Goal: Navigation & Orientation: Find specific page/section

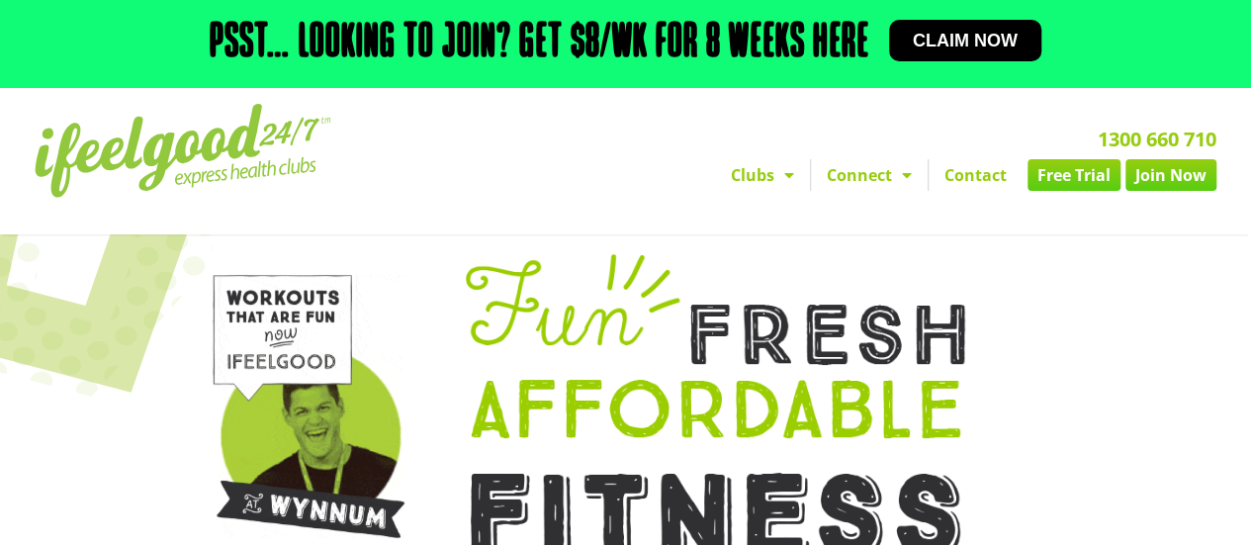
click at [1056, 180] on link "Free Trial" at bounding box center [1074, 175] width 93 height 32
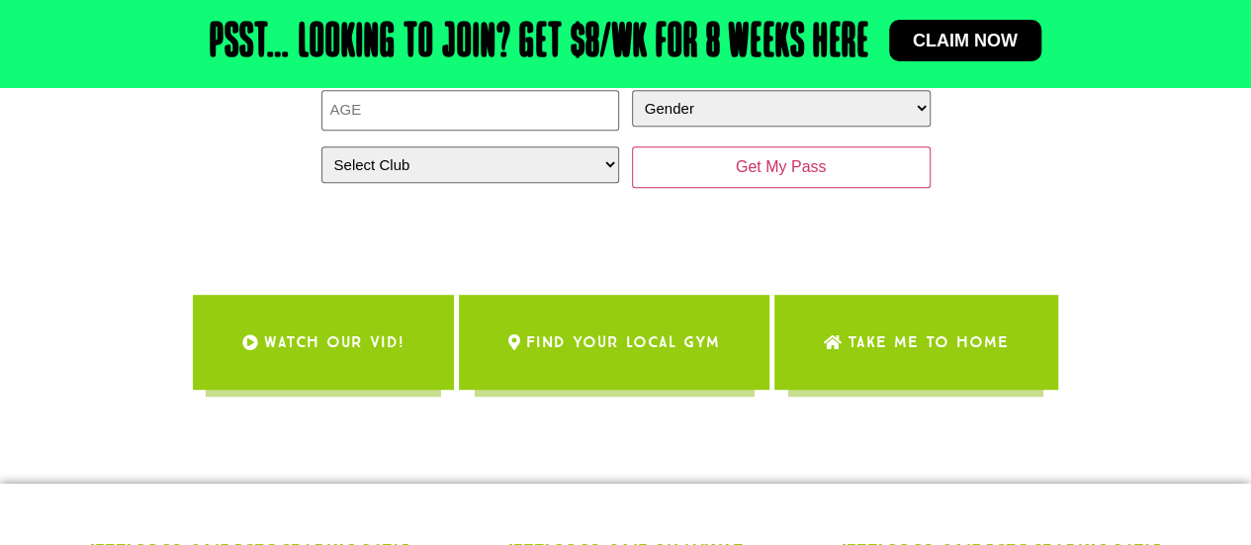
scroll to position [489, 0]
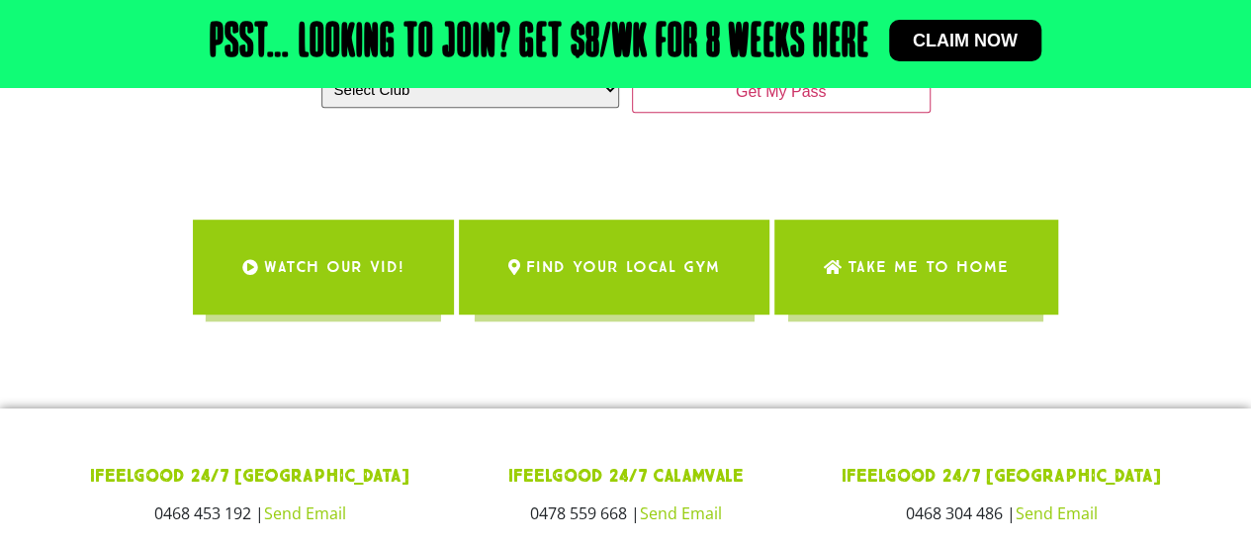
click at [623, 256] on span "Find Your Local Gym" at bounding box center [623, 266] width 194 height 55
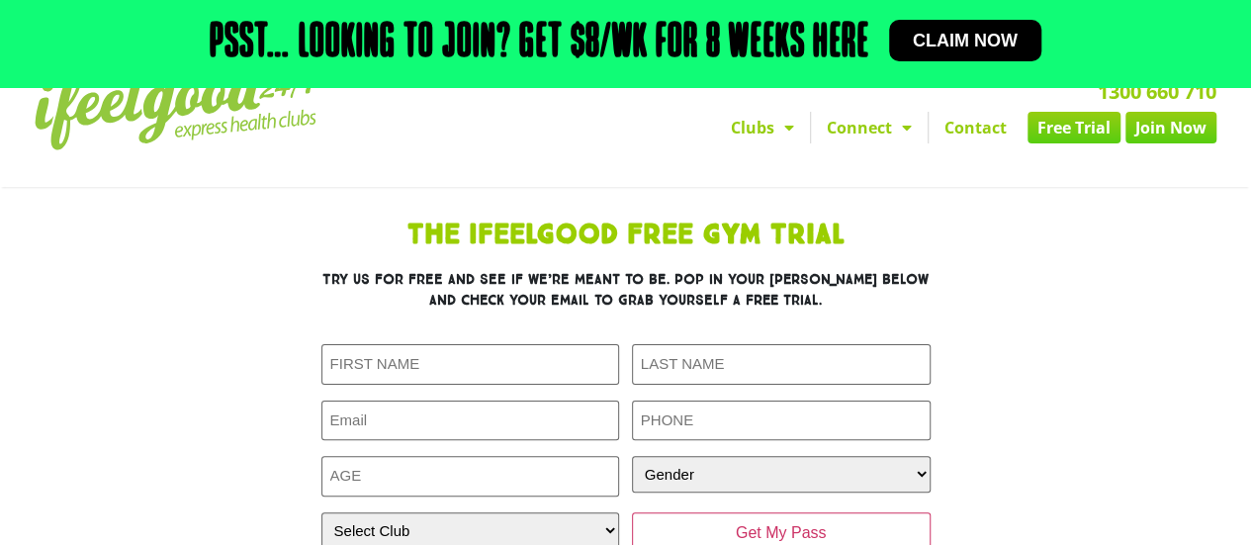
scroll to position [0, 0]
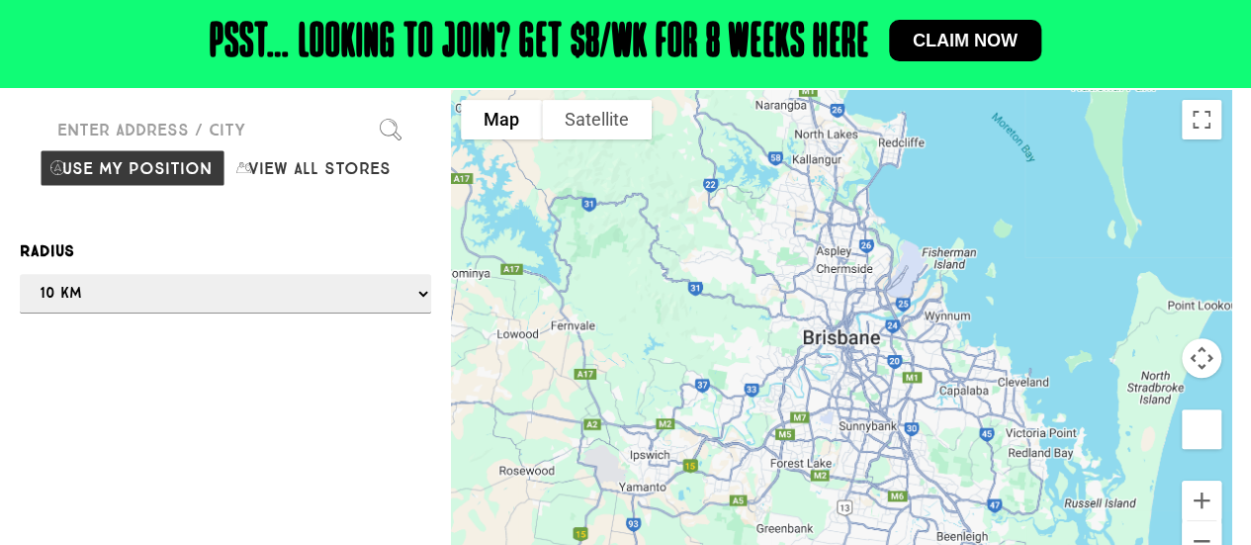
scroll to position [255, 0]
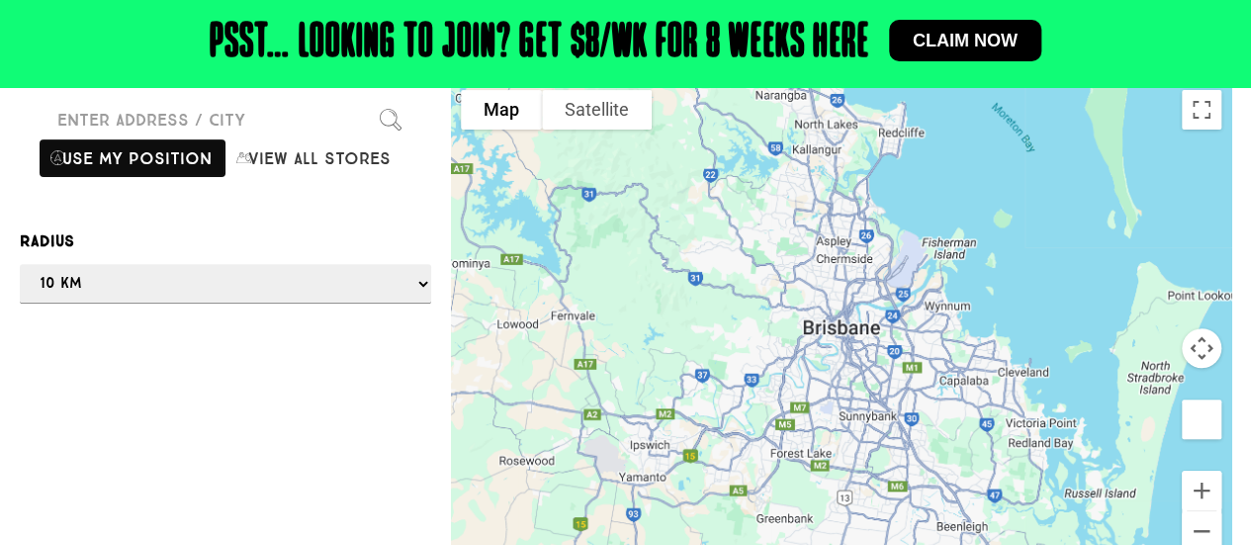
click at [166, 169] on button "Use my position" at bounding box center [133, 158] width 186 height 38
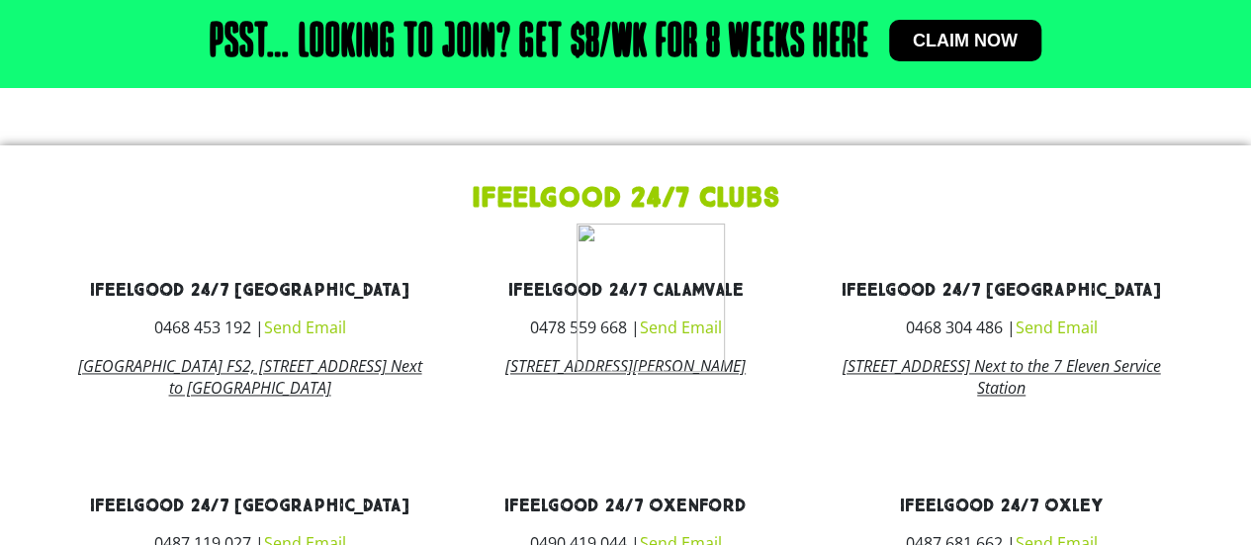
scroll to position [1315, 0]
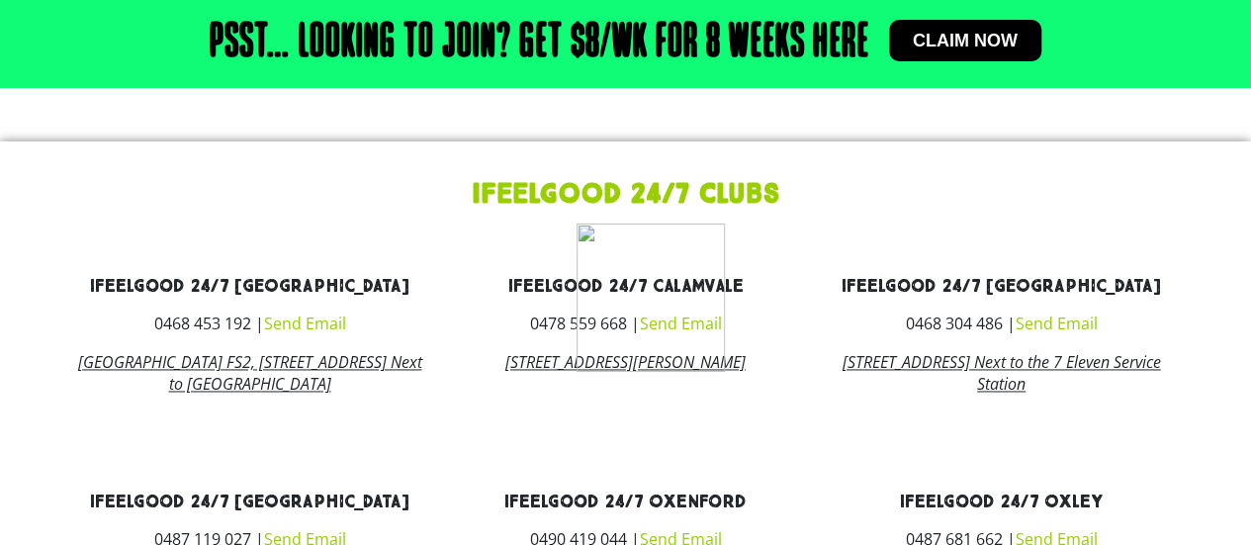
drag, startPoint x: 1258, startPoint y: 101, endPoint x: 1243, endPoint y: 311, distance: 210.2
type input "22 Crane Cr, Runcorn QLD 4113, Australia"
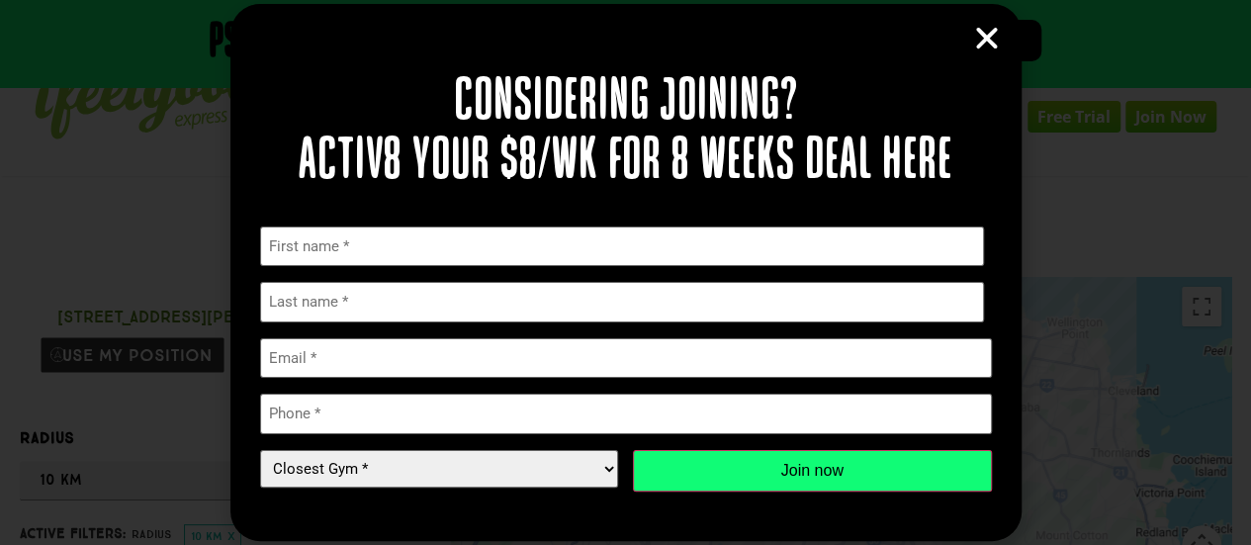
scroll to position [115, 0]
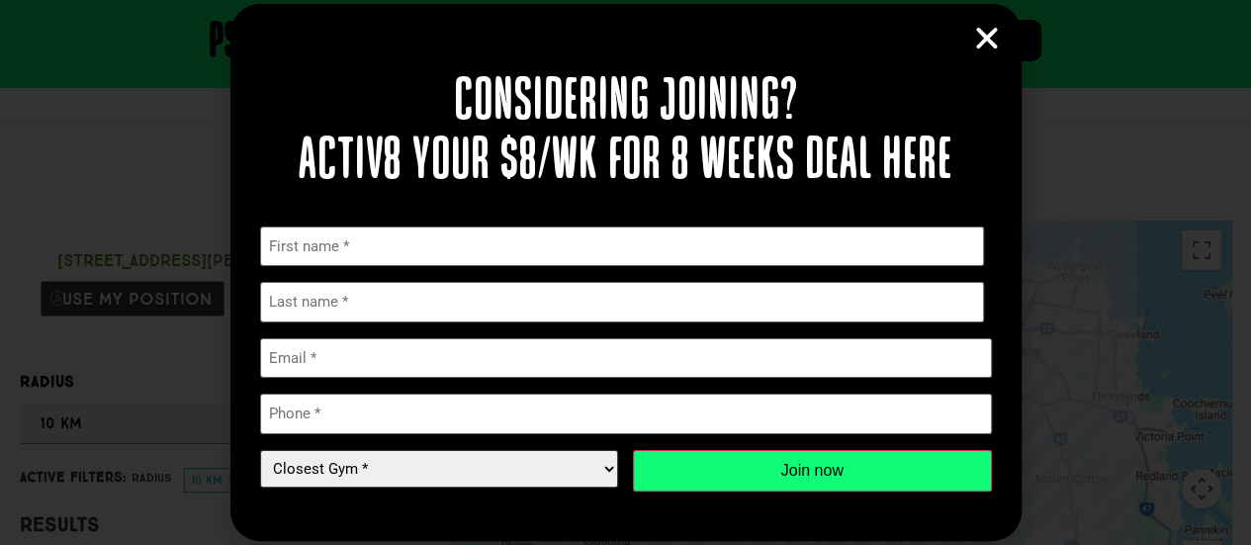
click at [605, 470] on select "Closest Gym * Alexandra Hills Calamvale Coopers Plains Middle Park Oxley Park R…" at bounding box center [439, 469] width 359 height 38
click at [1185, 107] on div "Considering joining? Activ8 your $8/wk for 8 weeks deal here " * " indicates re…" at bounding box center [625, 272] width 1251 height 545
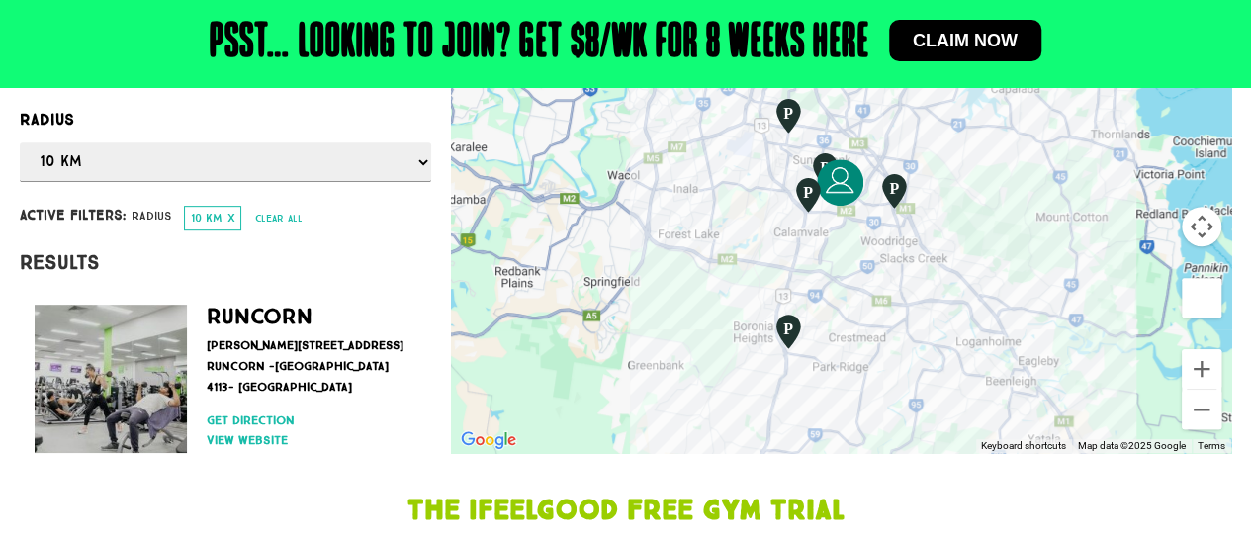
scroll to position [380, 0]
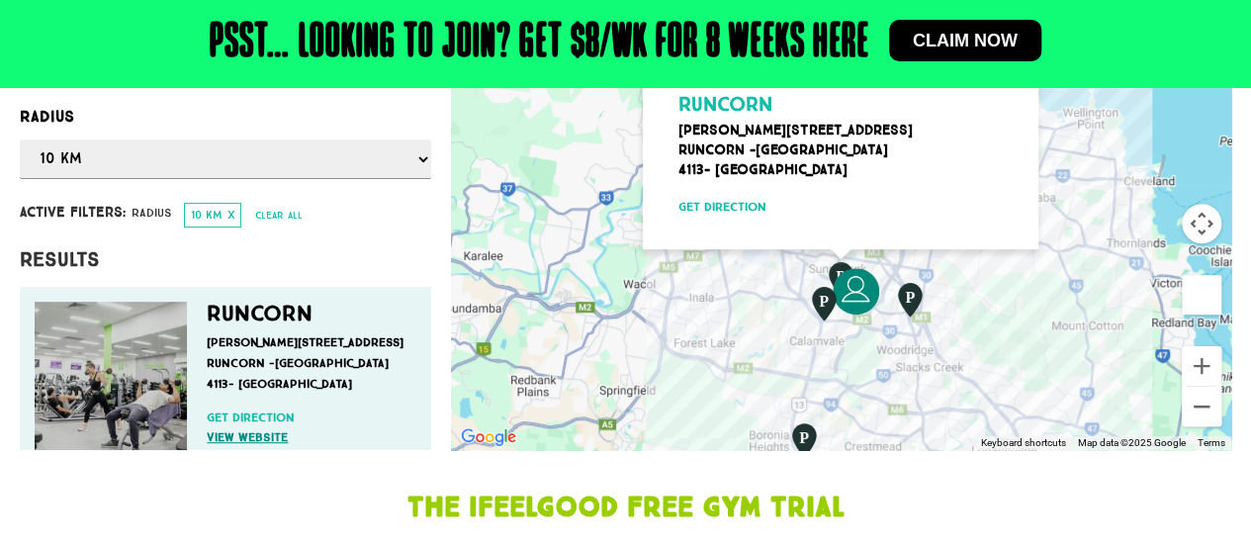
click at [259, 436] on link "View website" at bounding box center [306, 437] width 199 height 18
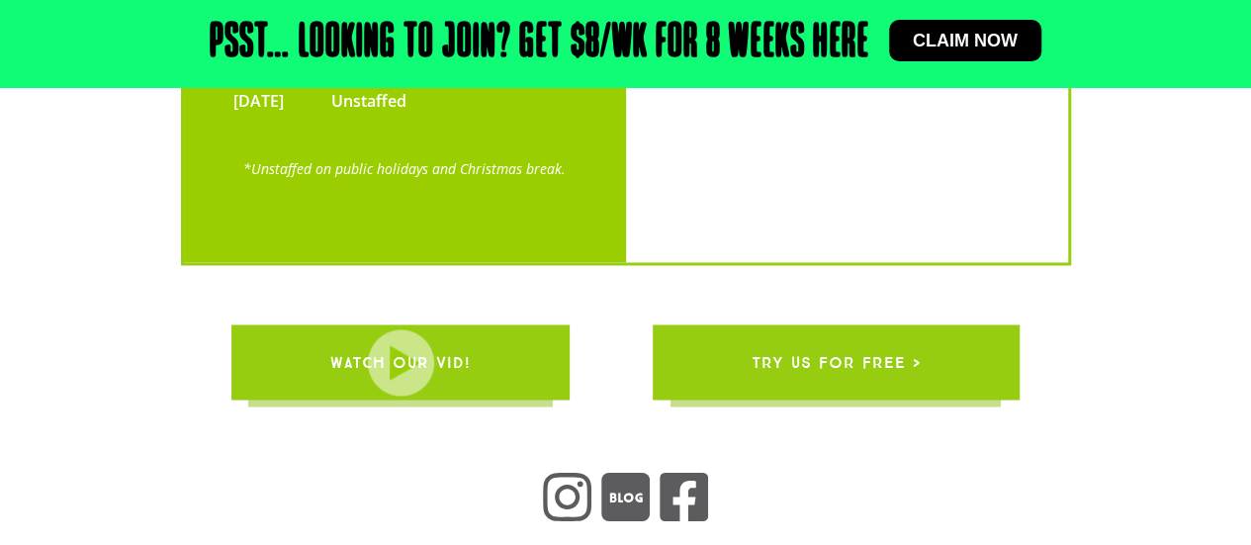
scroll to position [5272, 0]
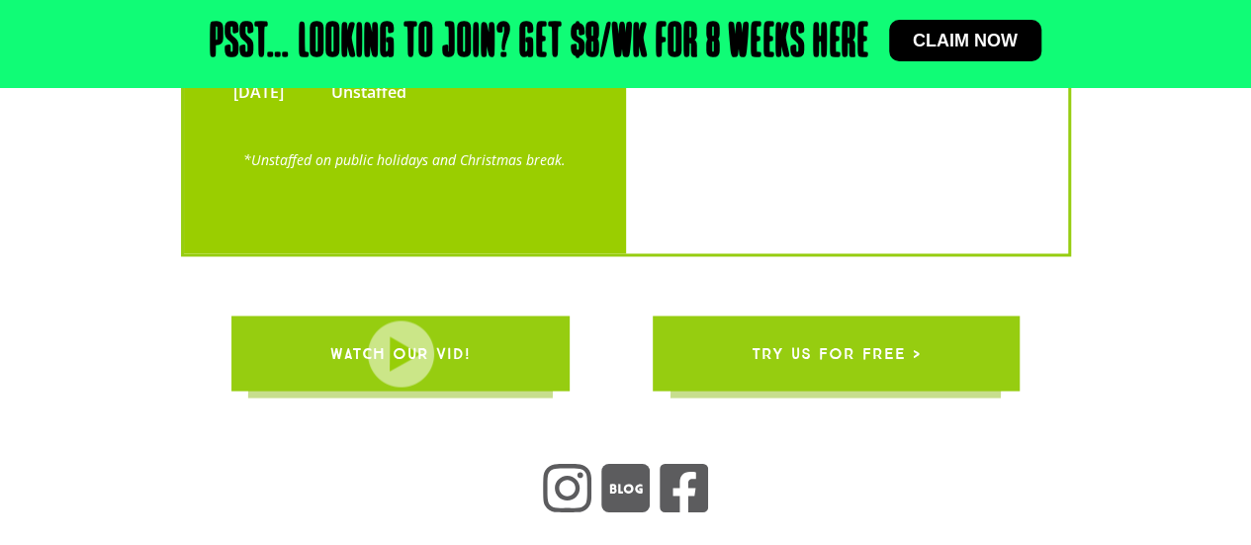
click at [416, 325] on span "WATCH OUR VID!" at bounding box center [400, 352] width 140 height 55
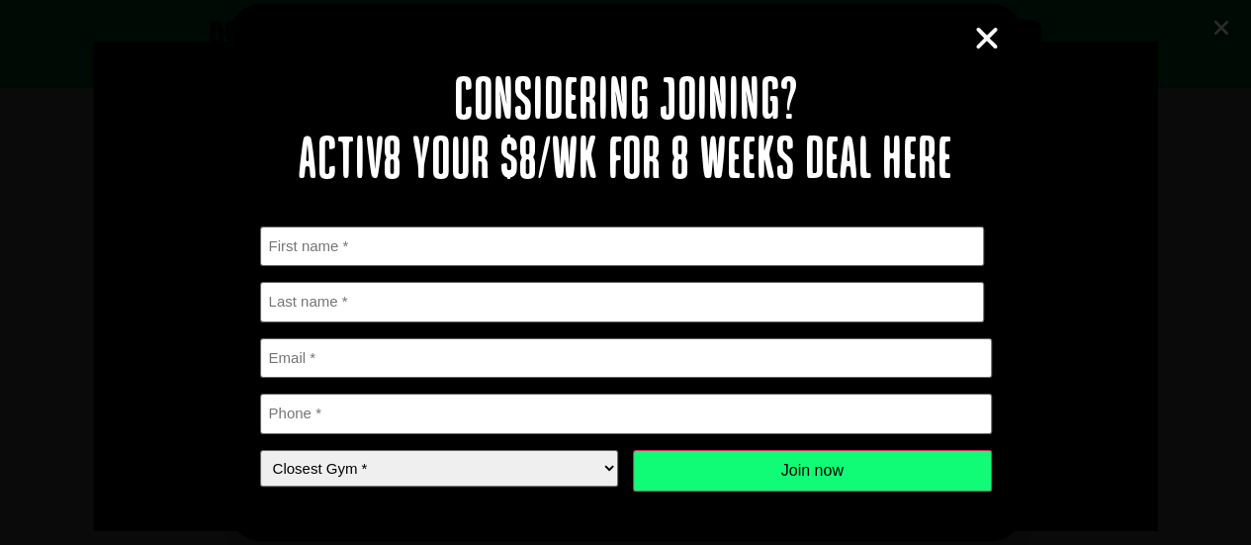
scroll to position [0, 0]
